Goal: Information Seeking & Learning: Learn about a topic

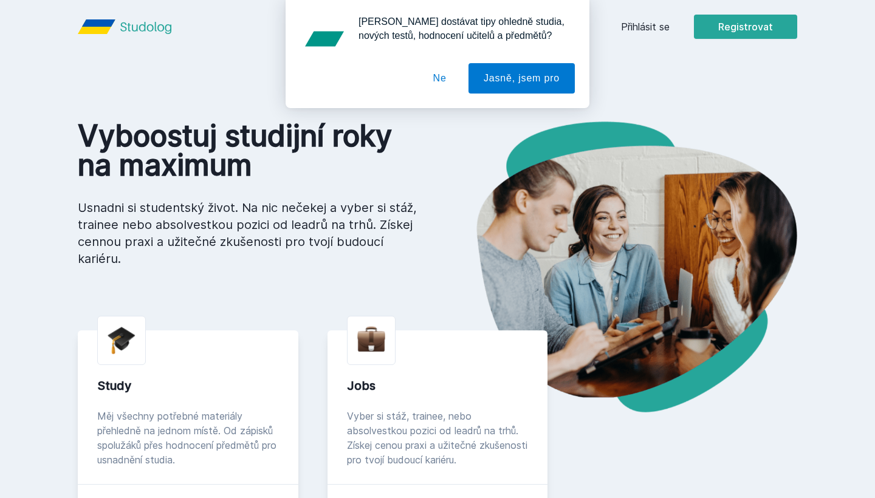
click at [657, 21] on div "[PERSON_NAME] dostávat tipy ohledně studia, nových testů, hodnocení učitelů a p…" at bounding box center [437, 54] width 875 height 108
click at [448, 80] on button "Ne" at bounding box center [440, 78] width 44 height 30
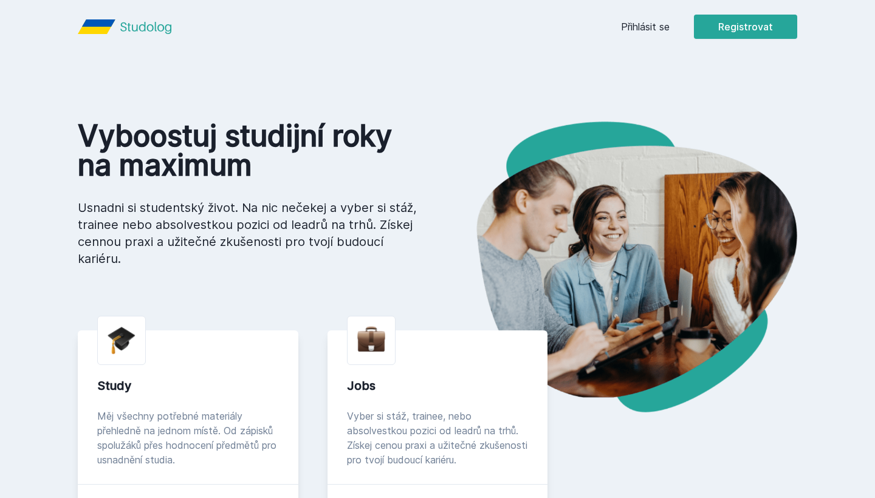
click at [634, 35] on div "Přihlásit se Registrovat" at bounding box center [709, 27] width 176 height 24
click at [632, 27] on link "Přihlásit se" at bounding box center [645, 26] width 49 height 15
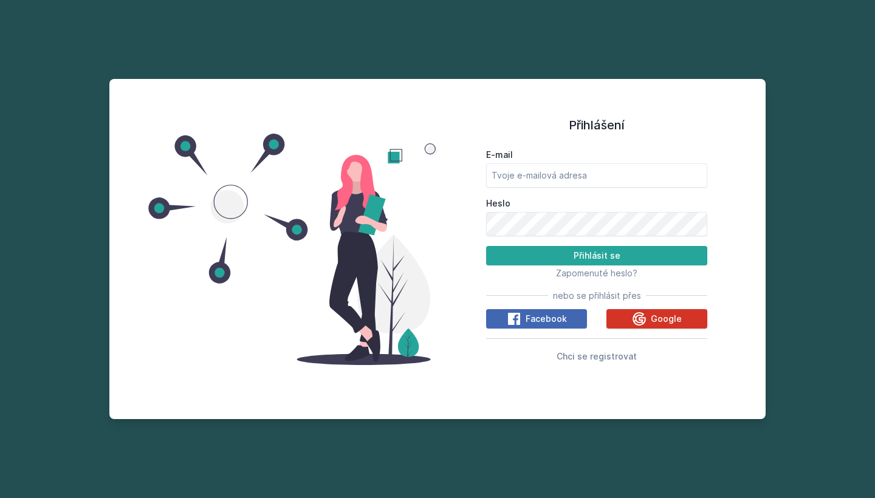
click at [642, 323] on icon at bounding box center [639, 319] width 15 height 15
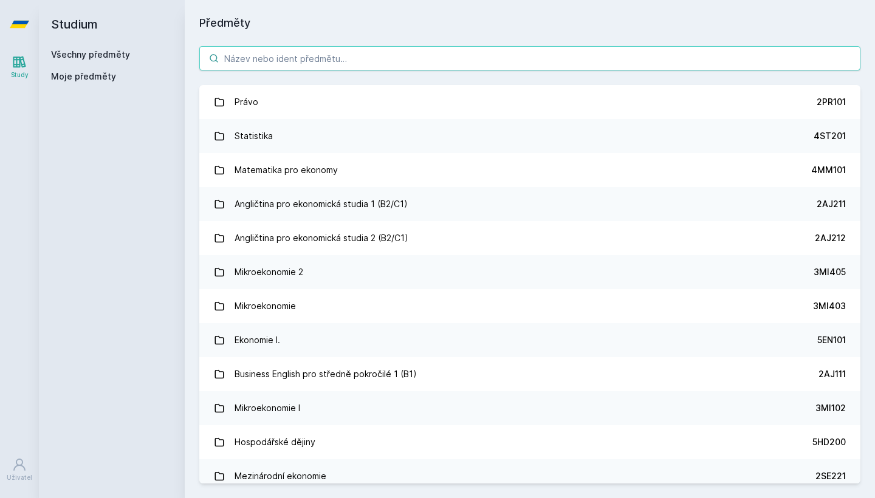
click at [398, 60] on input "search" at bounding box center [529, 58] width 661 height 24
paste input "Finanční trhy a měnová politika"
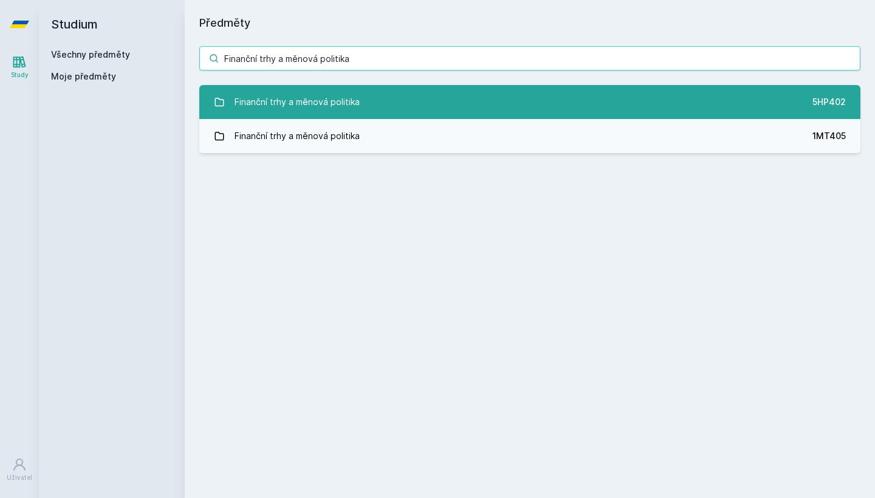
type input "Finanční trhy a měnová politika"
click at [369, 111] on link "Finanční trhy a měnová politika 5HP402" at bounding box center [529, 102] width 661 height 34
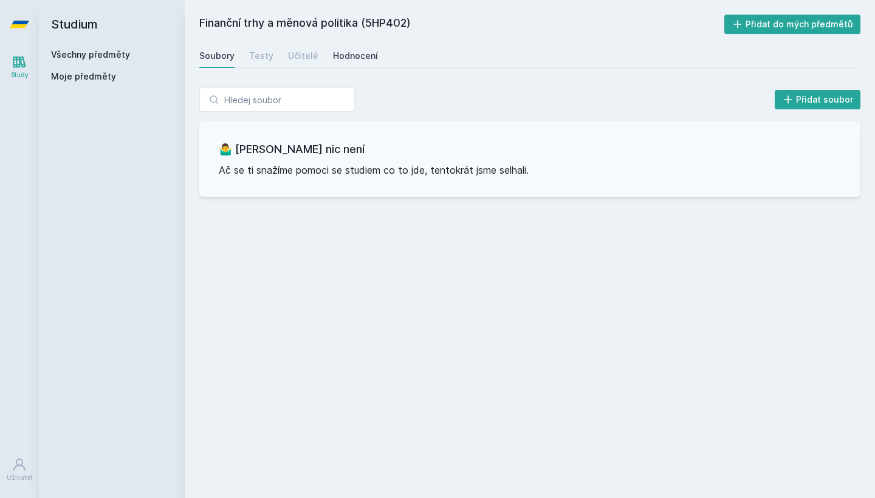
click at [365, 55] on div "Hodnocení" at bounding box center [355, 56] width 45 height 12
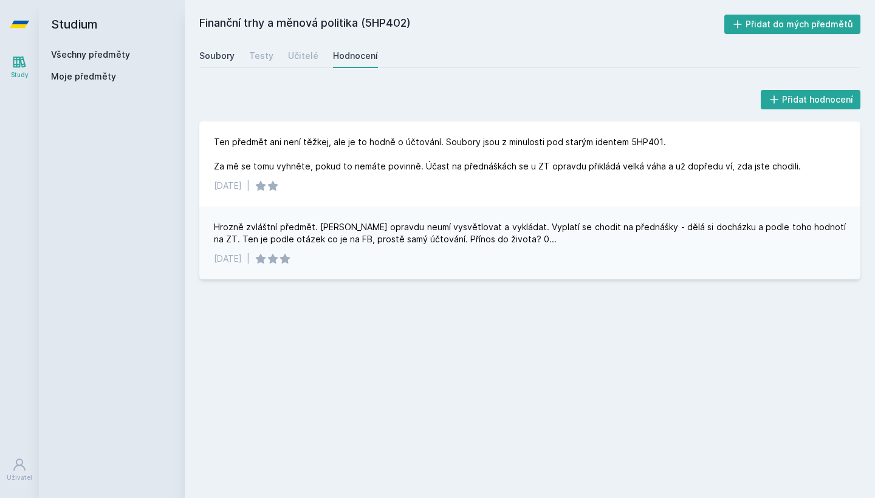
click at [216, 58] on div "Soubory" at bounding box center [216, 56] width 35 height 12
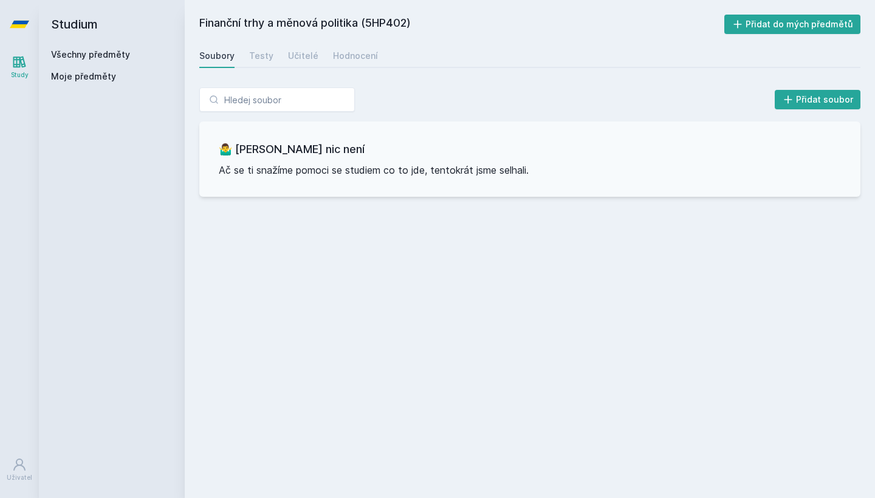
click at [13, 30] on icon at bounding box center [19, 24] width 19 height 49
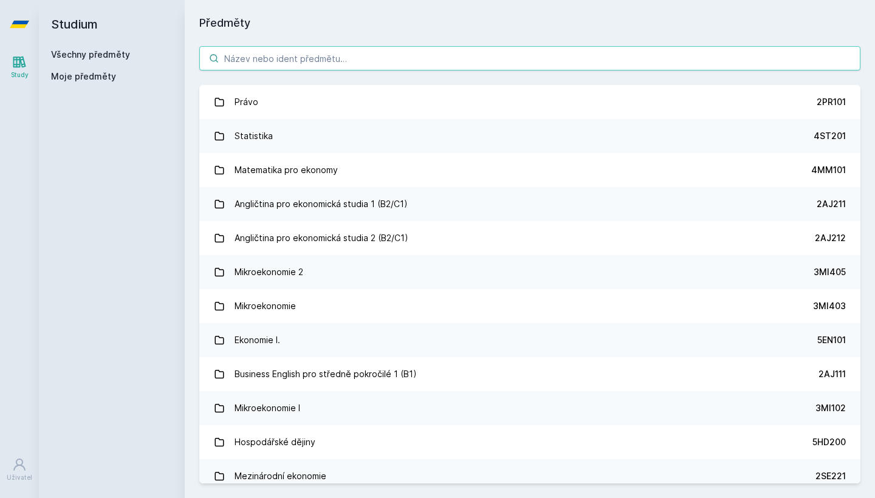
click at [258, 55] on input "search" at bounding box center [529, 58] width 661 height 24
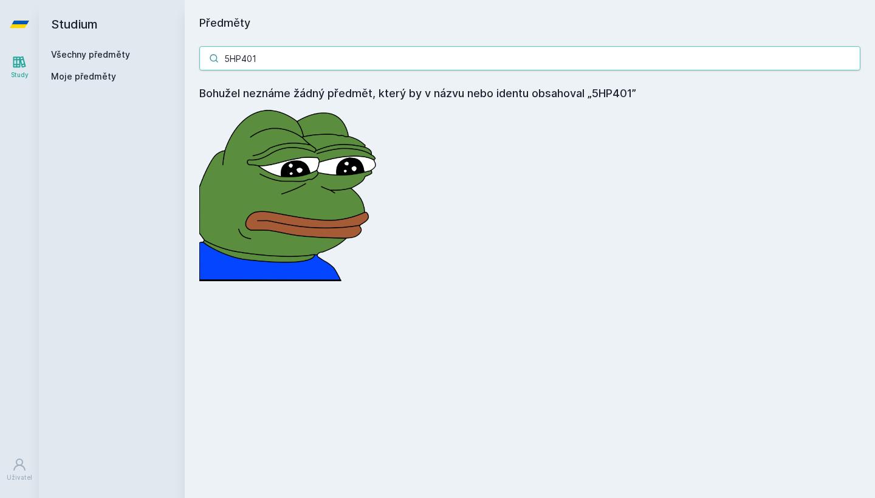
type input "5HP401"
